Goal: Communication & Community: Share content

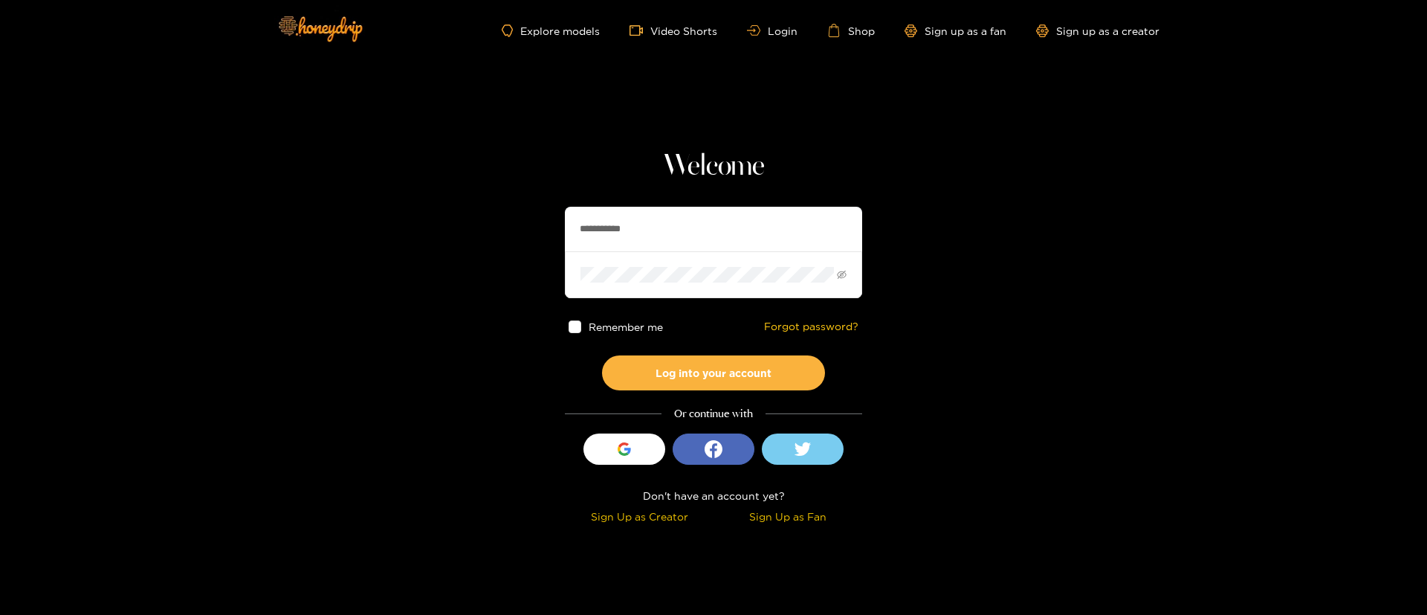
click at [684, 235] on input "**********" at bounding box center [713, 229] width 297 height 45
type input "*"
paste input "**********"
type input "**********"
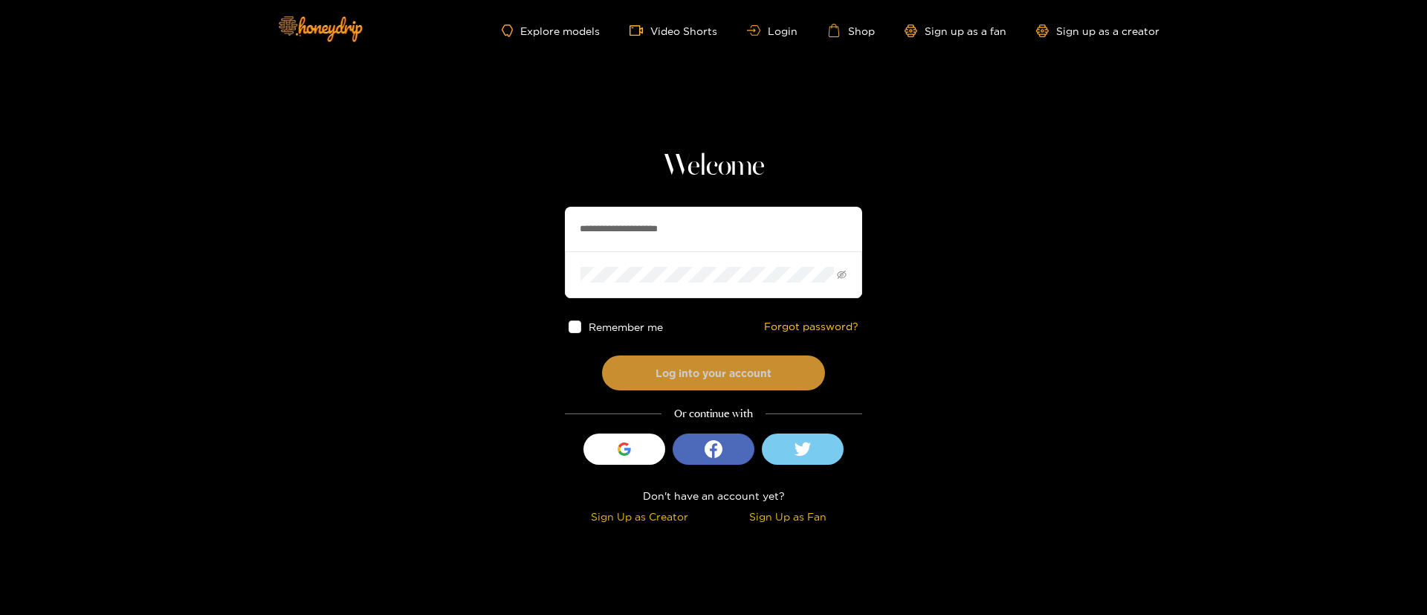
click at [671, 367] on button "Log into your account" at bounding box center [713, 372] width 223 height 35
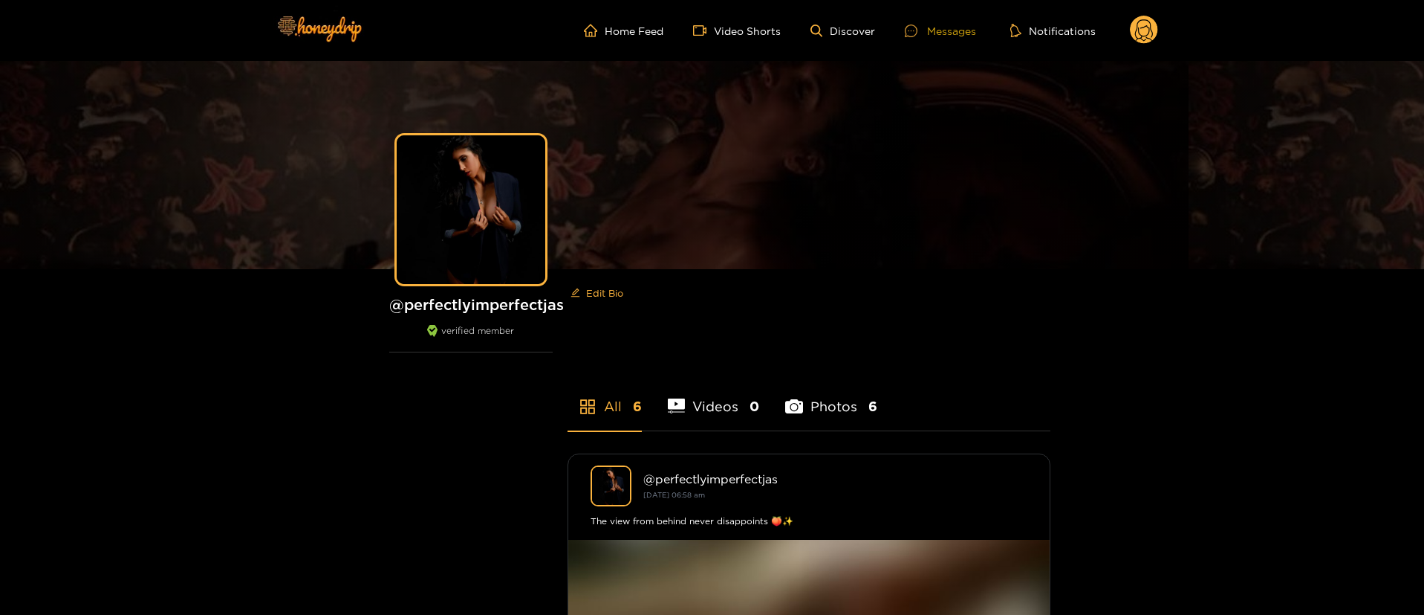
click at [961, 30] on div "Messages" at bounding box center [940, 30] width 71 height 17
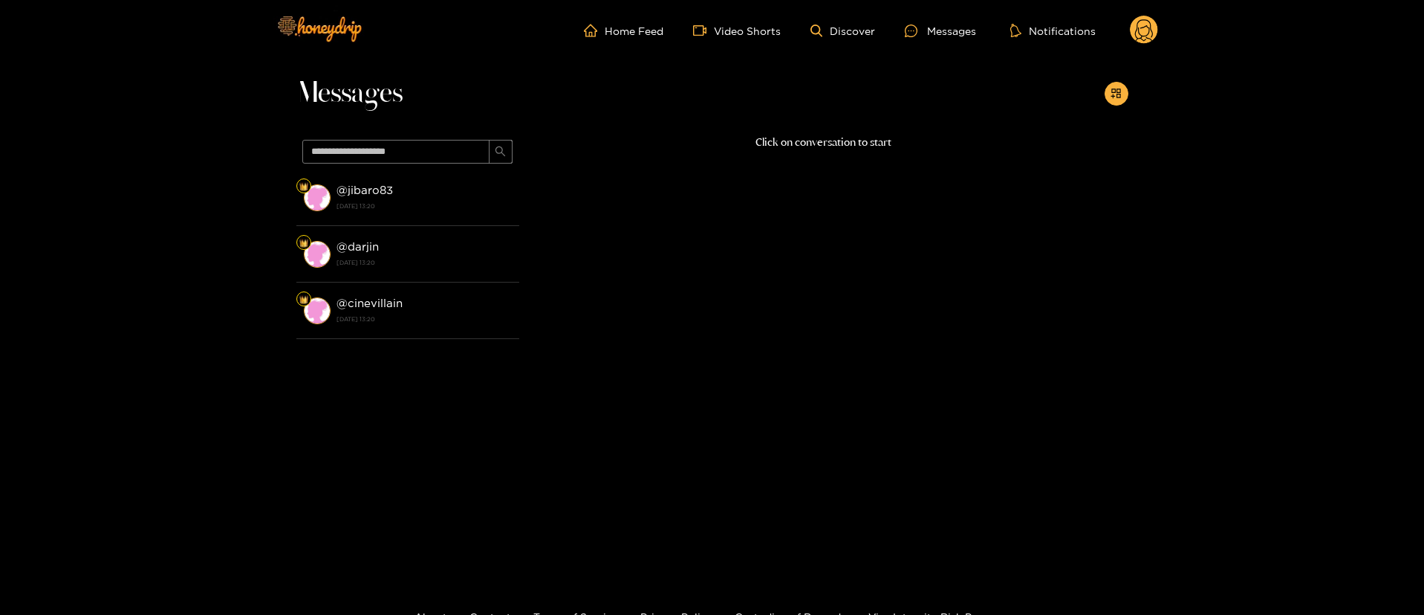
click at [1155, 23] on circle at bounding box center [1144, 30] width 28 height 28
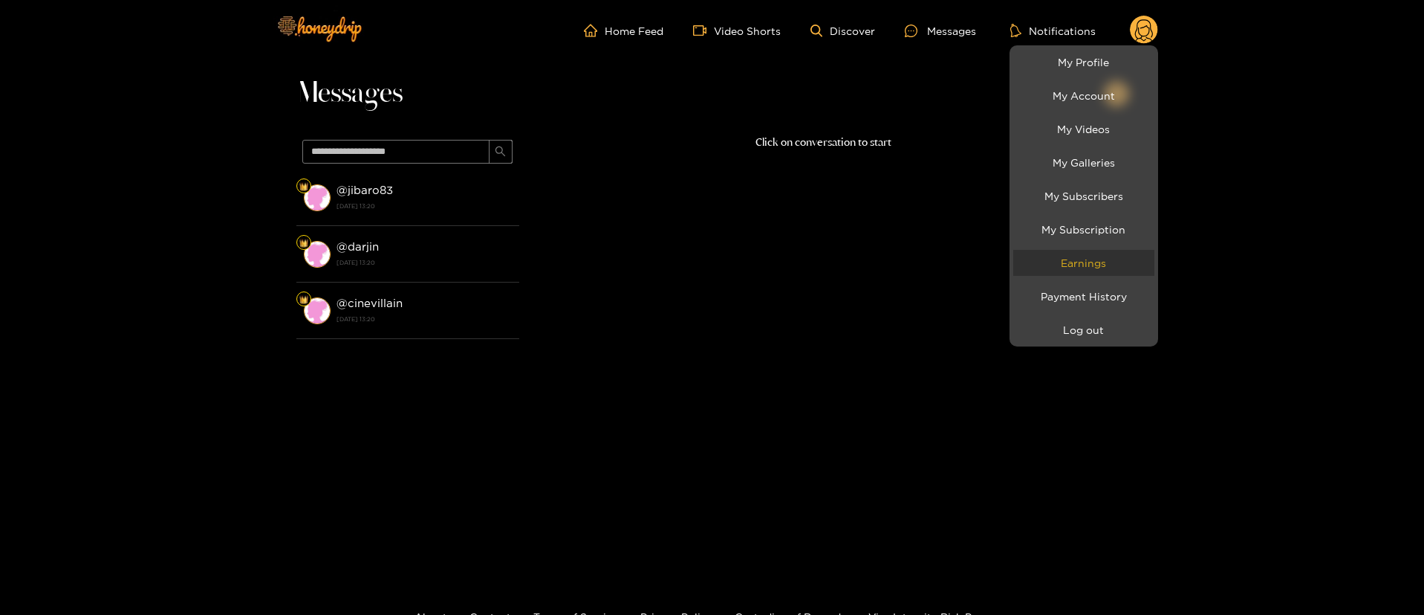
click at [1103, 266] on link "Earnings" at bounding box center [1084, 263] width 141 height 26
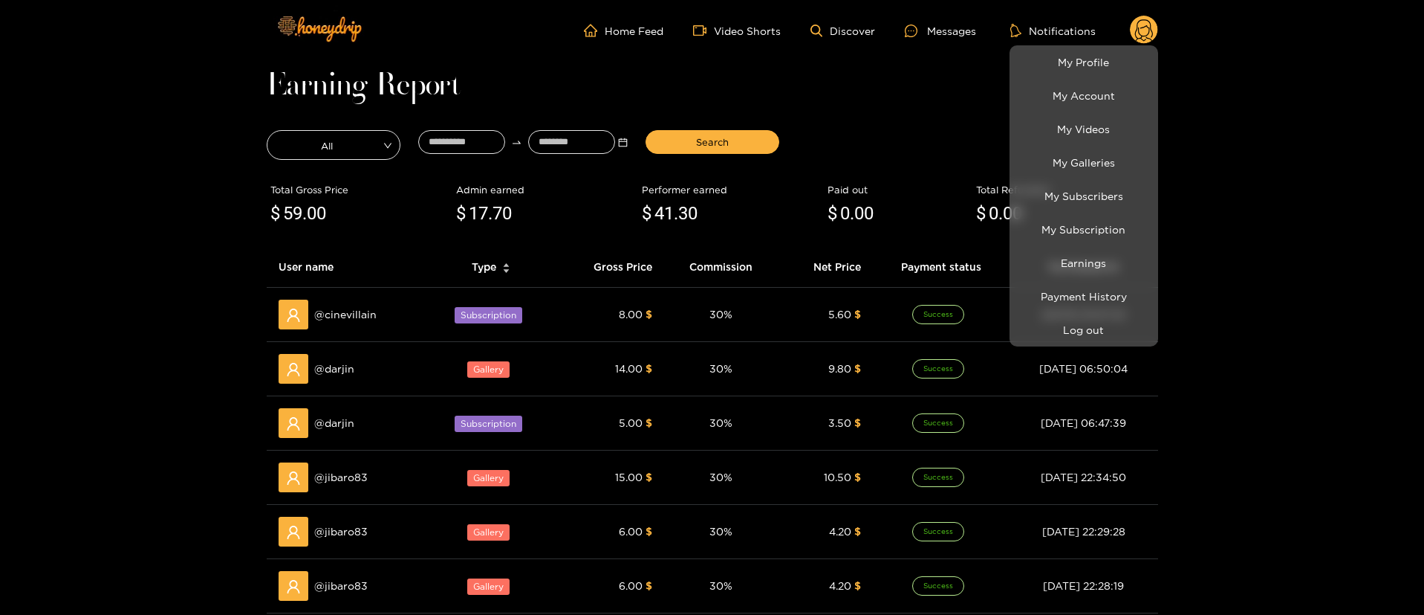
click at [924, 101] on div at bounding box center [712, 307] width 1424 height 615
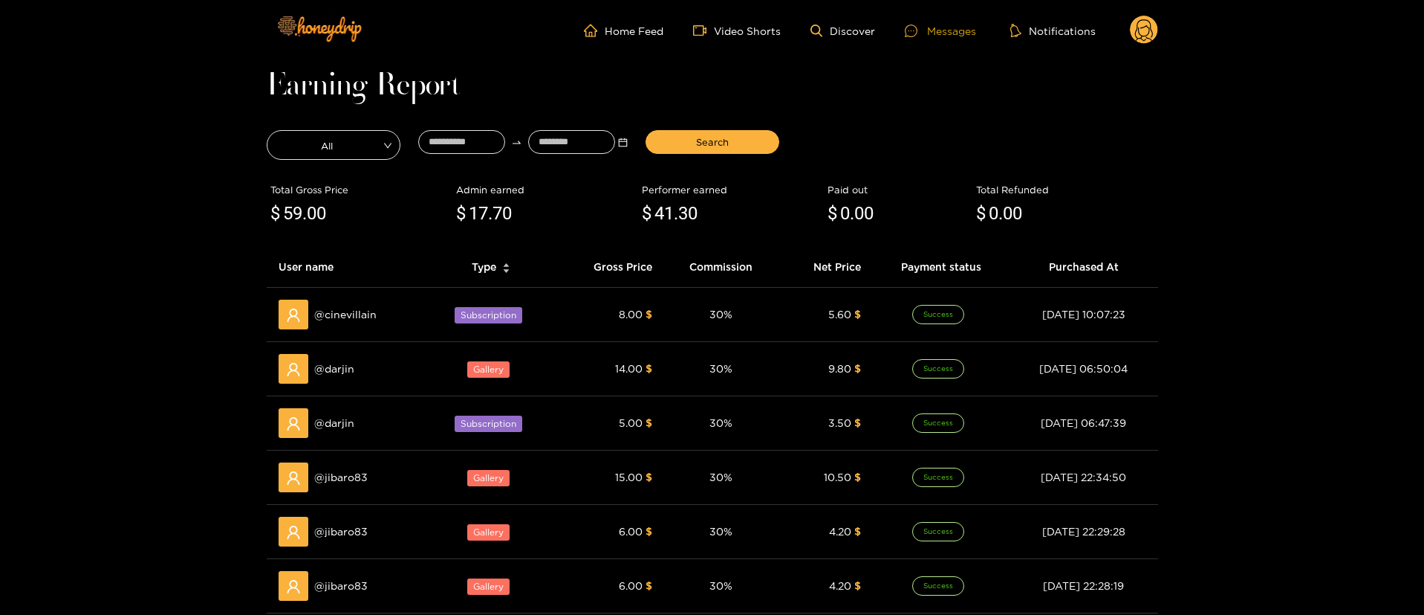
click at [943, 33] on div "Messages" at bounding box center [940, 30] width 71 height 17
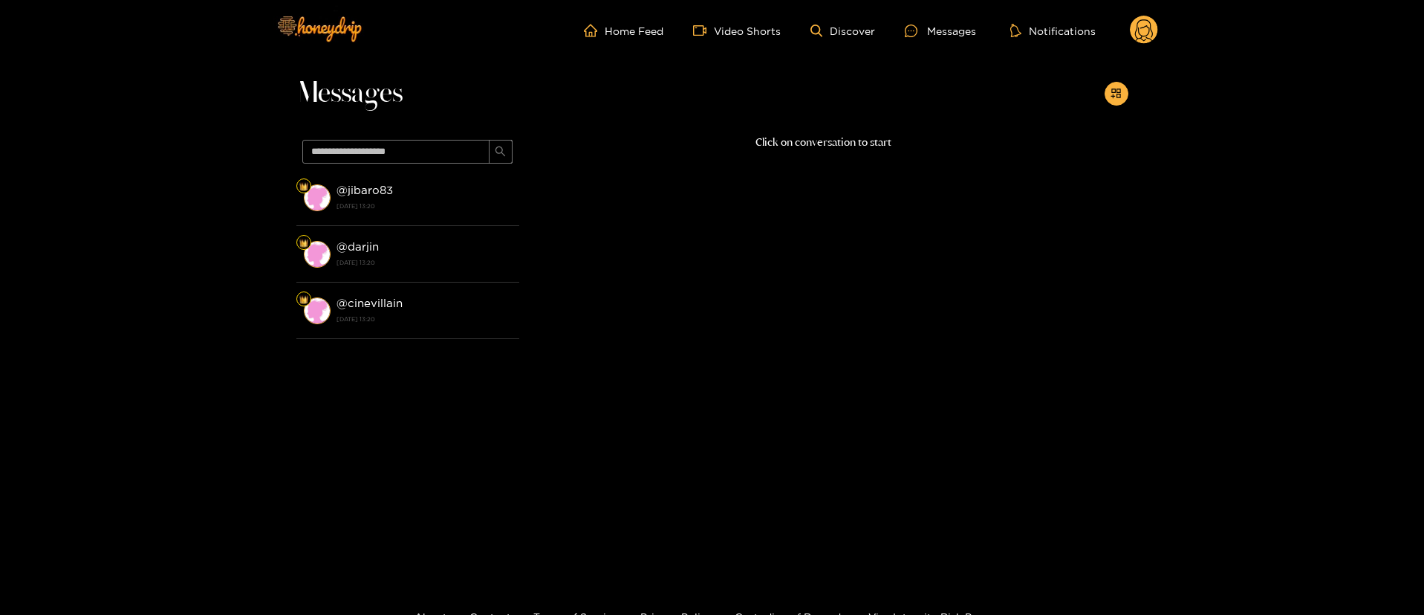
click at [1140, 35] on circle at bounding box center [1144, 30] width 28 height 28
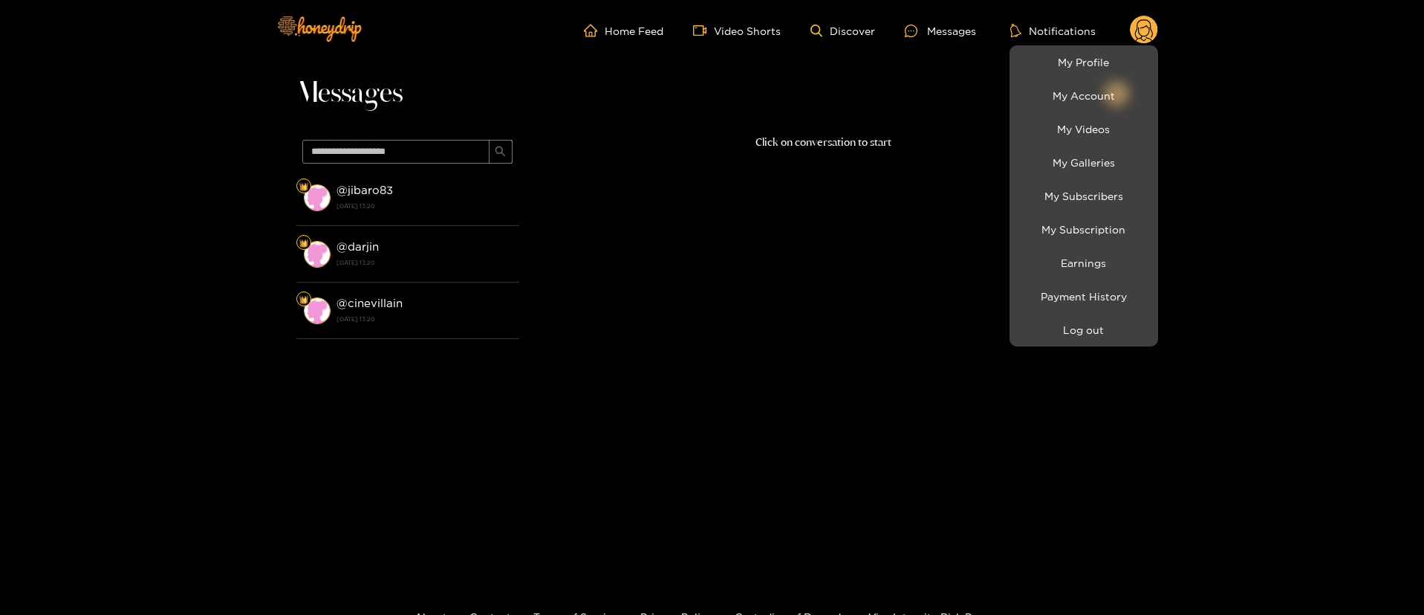
click at [844, 205] on div at bounding box center [712, 307] width 1424 height 615
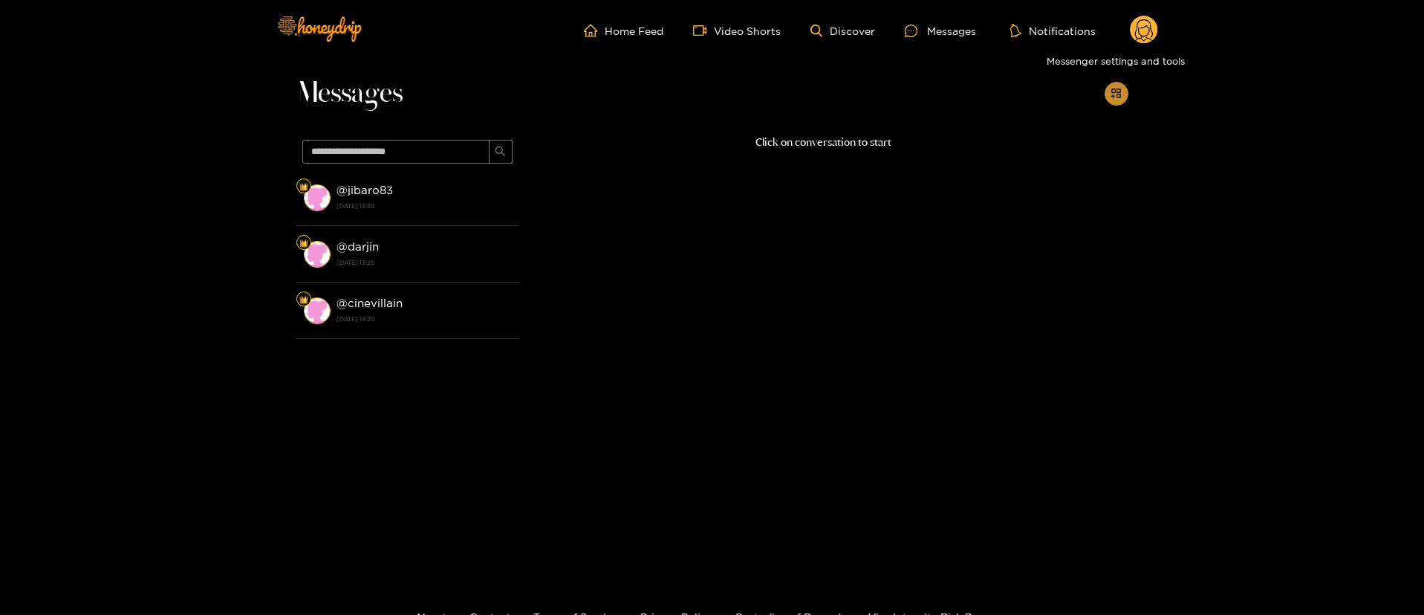
click at [1110, 92] on button "button" at bounding box center [1117, 94] width 24 height 24
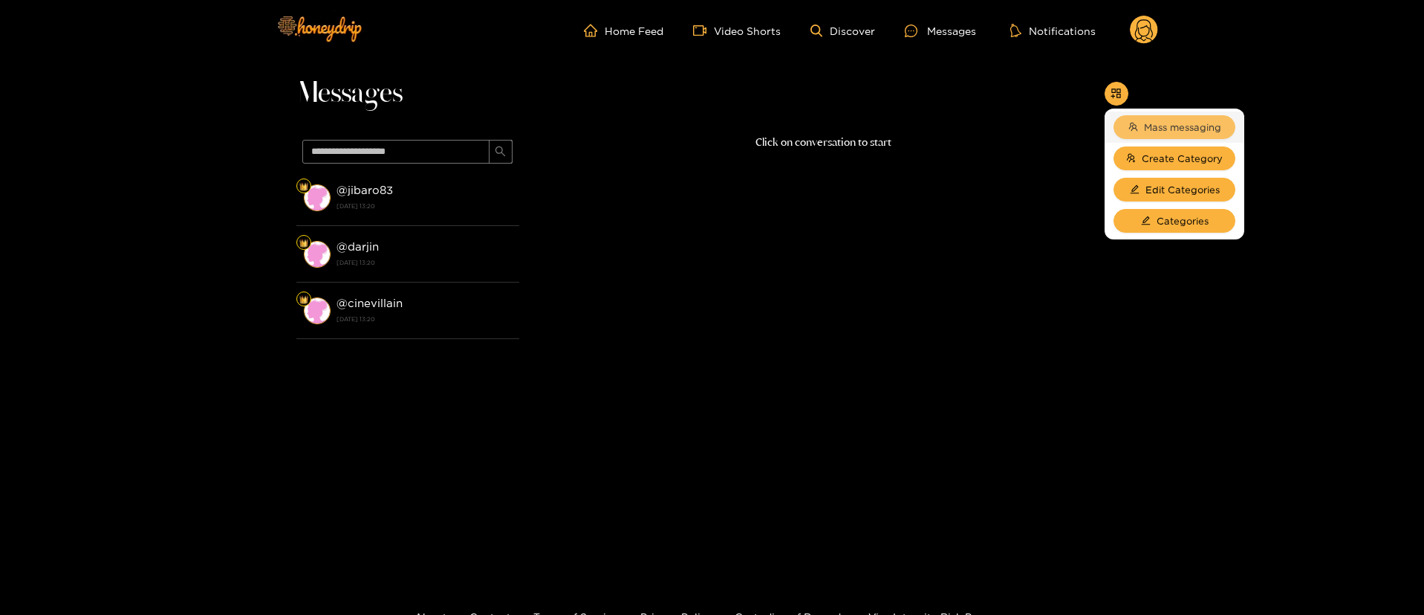
click at [1128, 115] on button "Mass messaging" at bounding box center [1175, 127] width 122 height 24
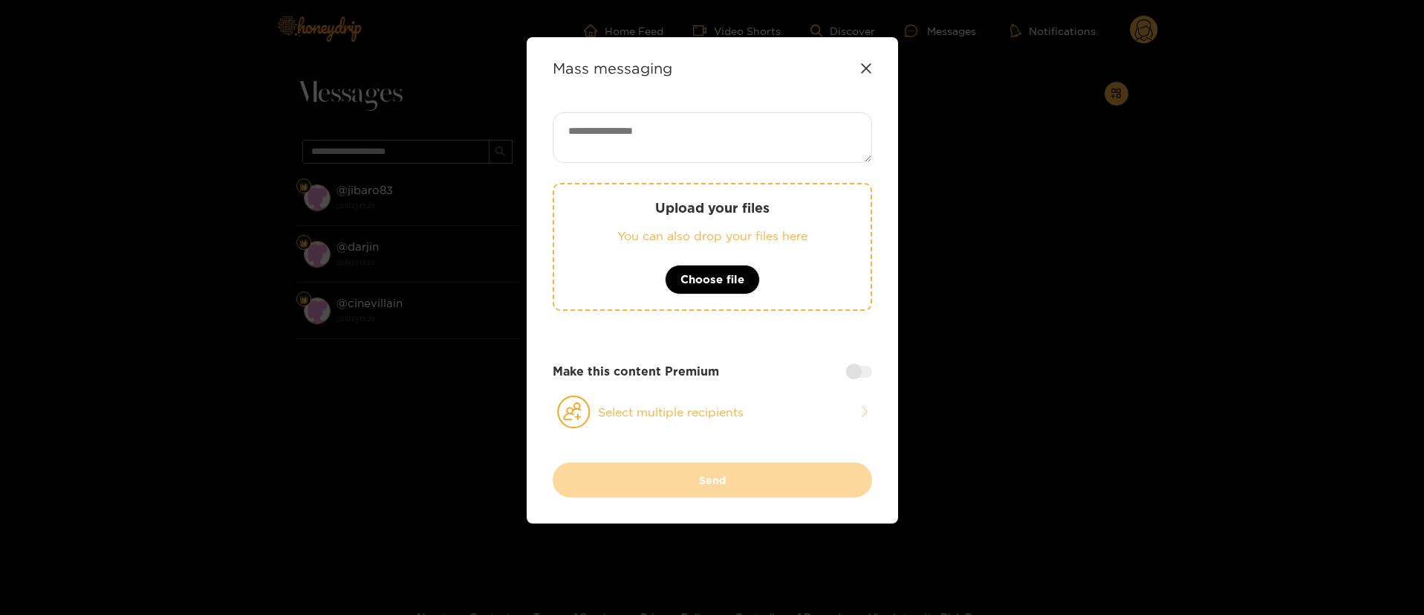
click at [750, 206] on p "Upload your files" at bounding box center [712, 207] width 257 height 17
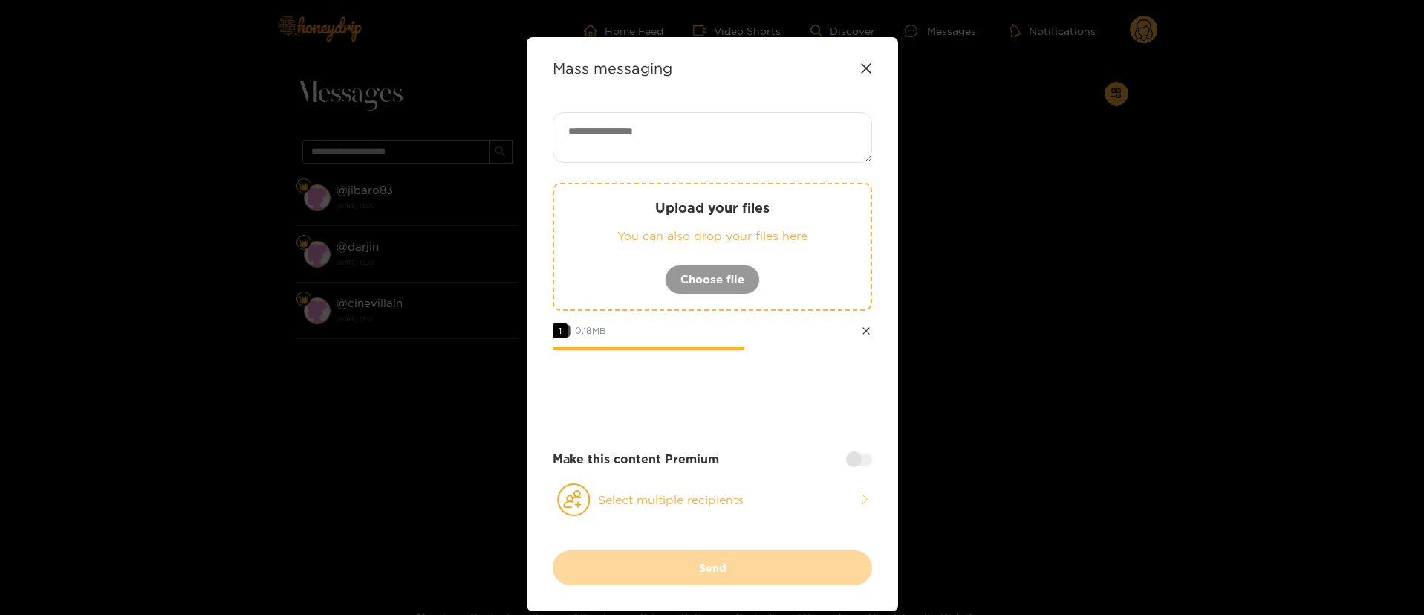
click at [742, 124] on textarea at bounding box center [713, 137] width 320 height 51
paste textarea "**********"
type textarea "**********"
click at [790, 488] on button "Select multiple recipients" at bounding box center [713, 499] width 320 height 34
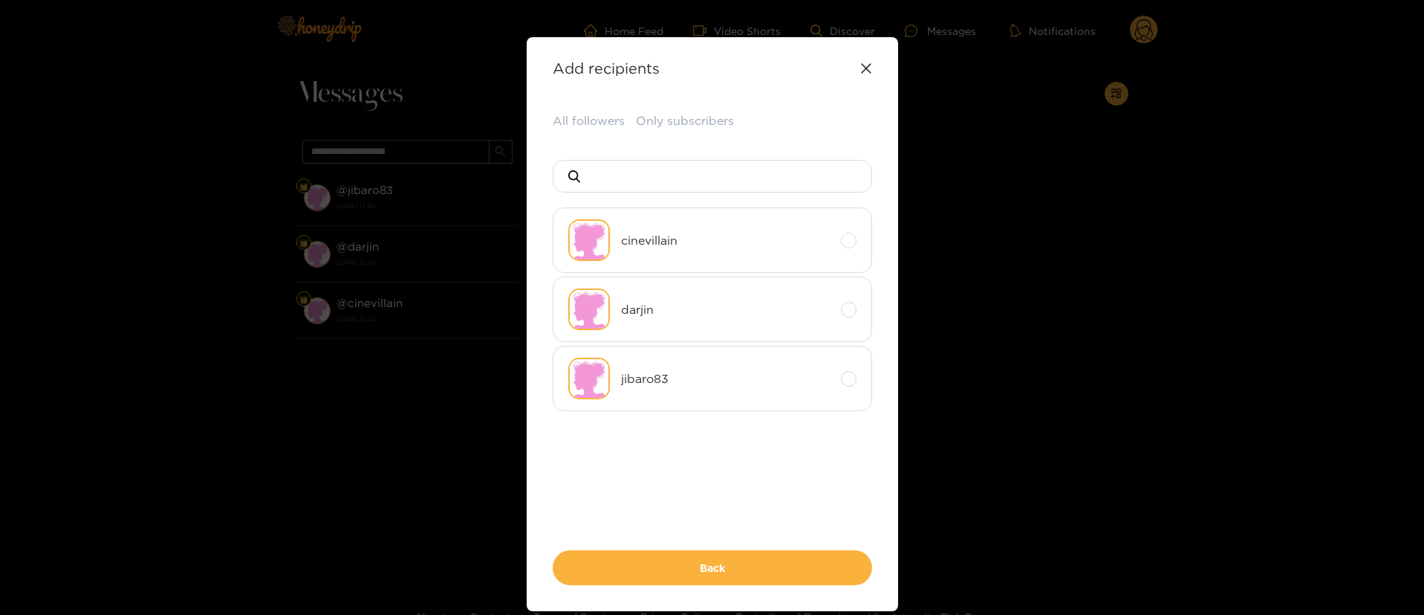
click at [578, 141] on div "All followers Only subscribers cinevillain darjin jibaro83 Back" at bounding box center [713, 348] width 320 height 473
click at [583, 123] on button "All followers" at bounding box center [589, 121] width 72 height 18
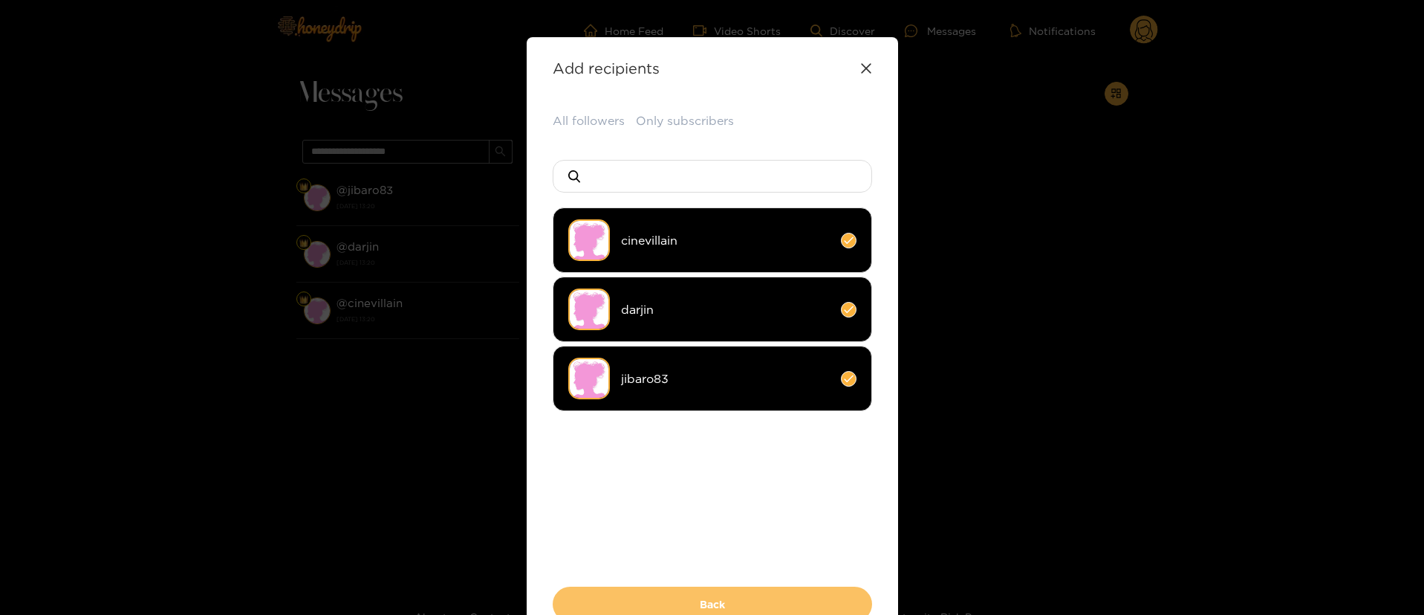
click at [730, 595] on button "Back" at bounding box center [713, 603] width 320 height 35
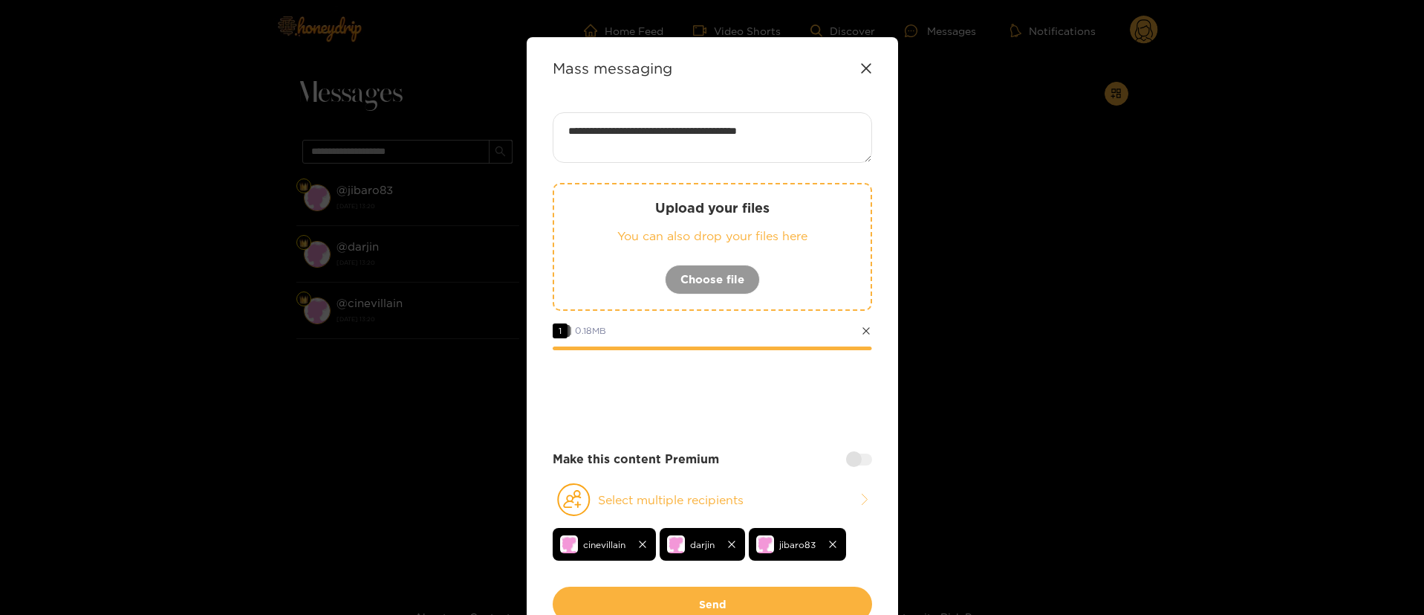
click at [856, 460] on div at bounding box center [859, 459] width 26 height 12
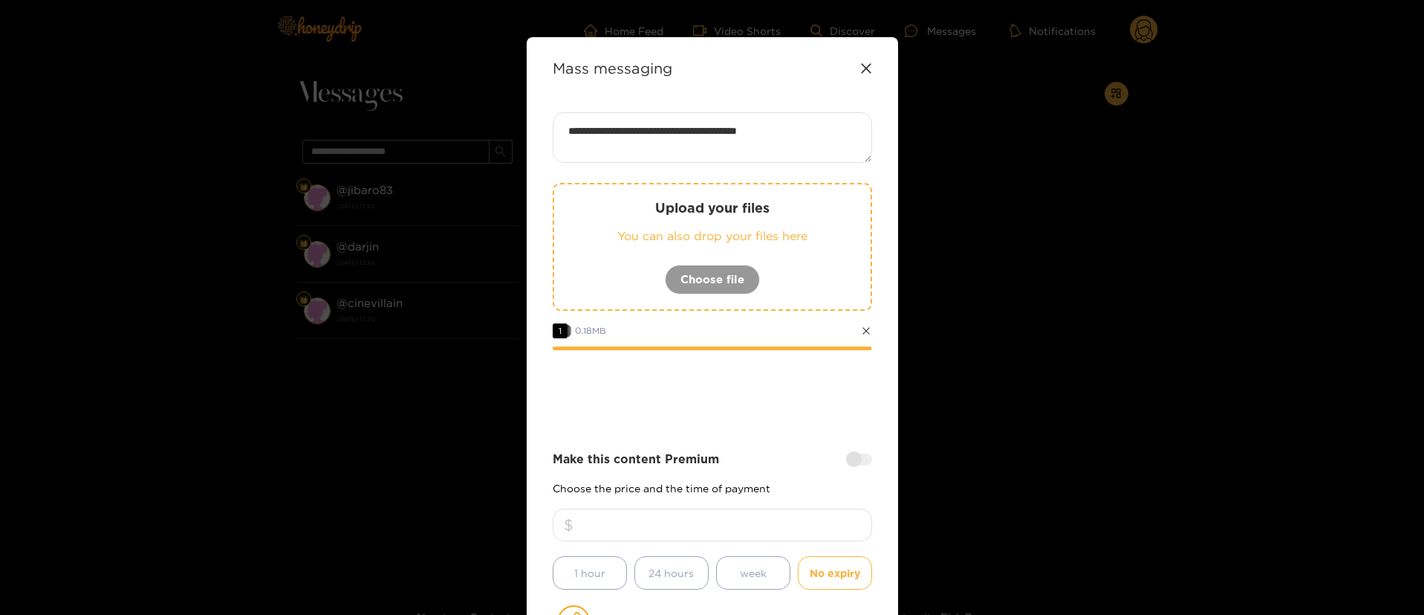
click at [783, 515] on input "number" at bounding box center [713, 524] width 320 height 33
type input "**"
click at [779, 410] on div at bounding box center [713, 390] width 320 height 59
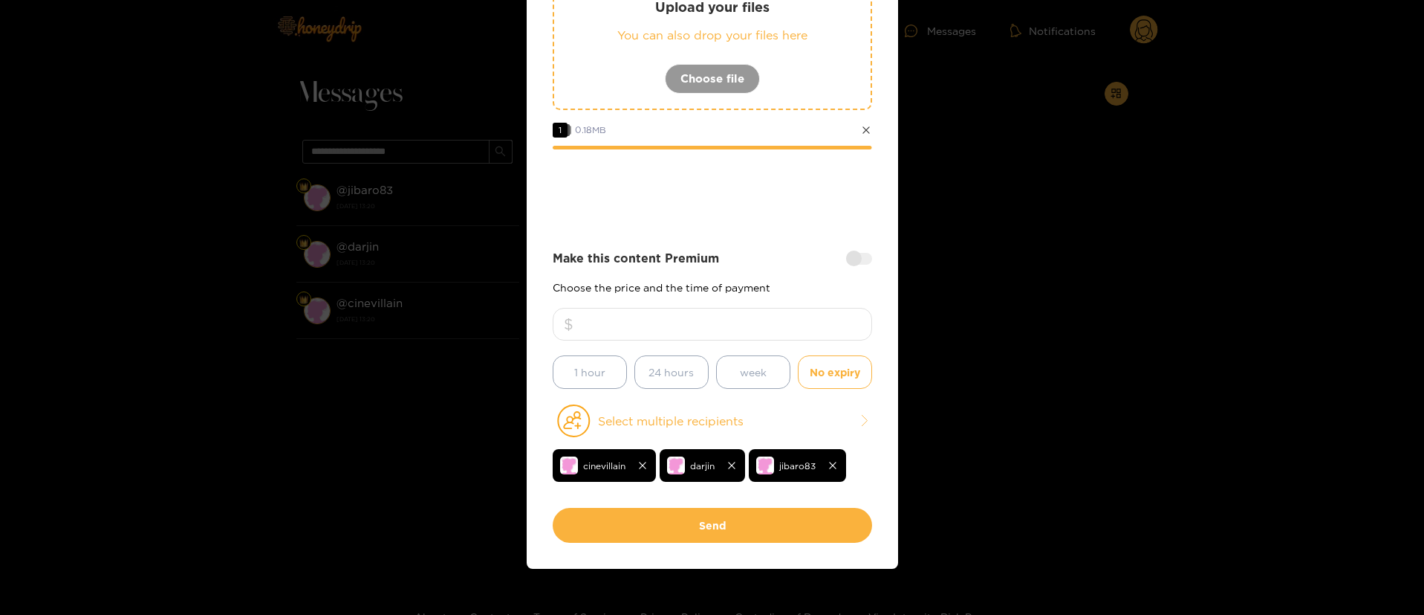
scroll to position [214, 0]
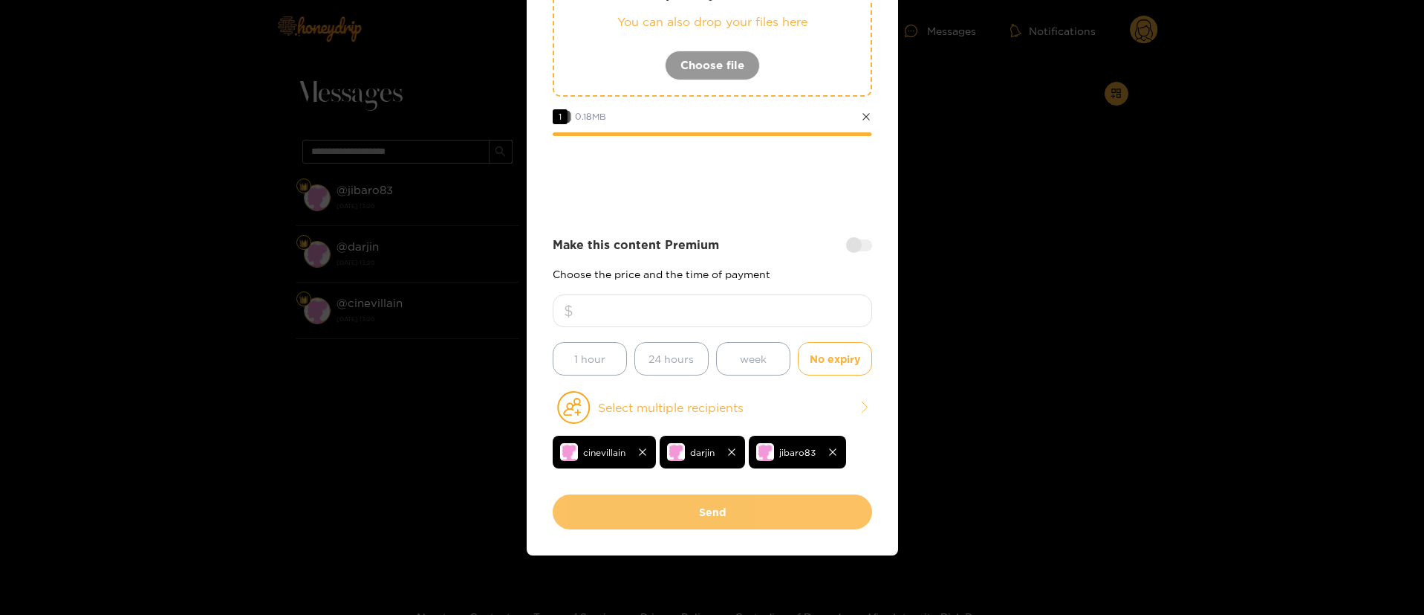
click at [739, 505] on button "Send" at bounding box center [713, 511] width 320 height 35
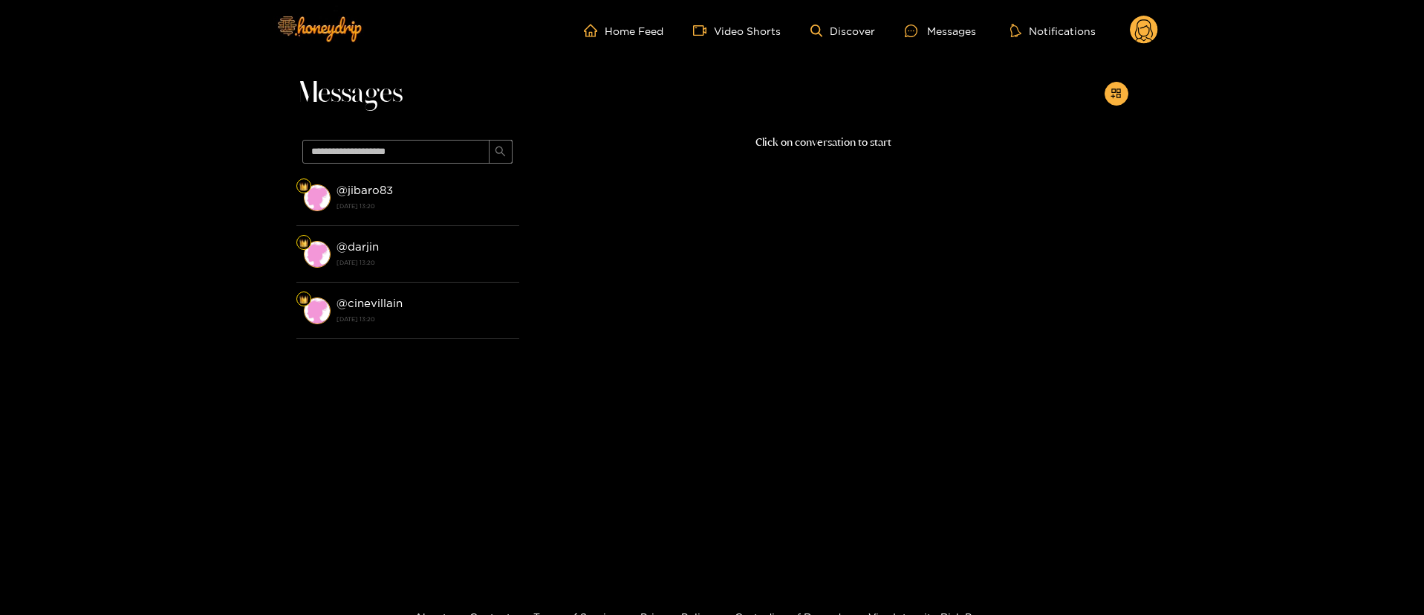
scroll to position [90, 0]
click at [1155, 30] on circle at bounding box center [1144, 30] width 28 height 28
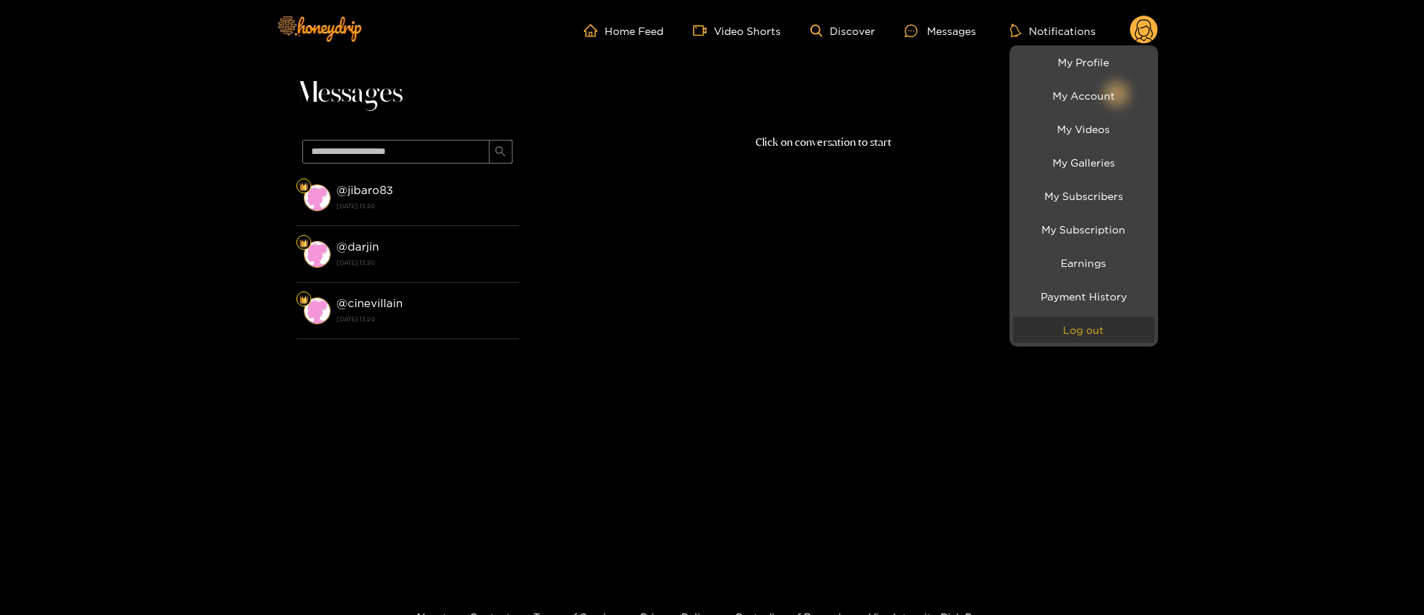
click at [1077, 327] on button "Log out" at bounding box center [1084, 330] width 141 height 26
